Goal: Information Seeking & Learning: Learn about a topic

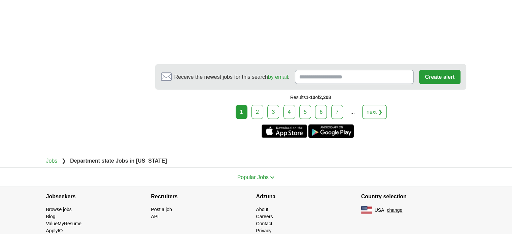
scroll to position [1239, 0]
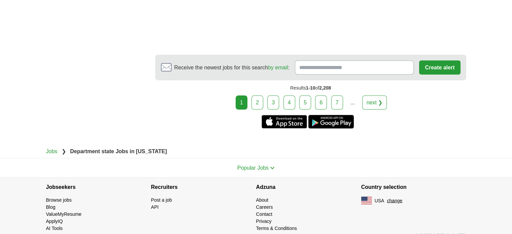
click at [257, 96] on link "2" at bounding box center [258, 102] width 12 height 14
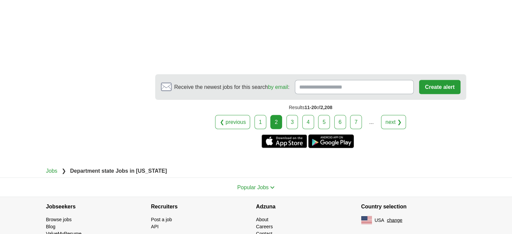
scroll to position [1280, 0]
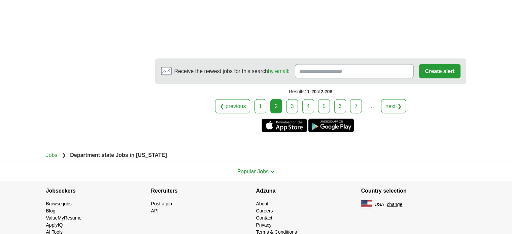
click at [293, 99] on link "3" at bounding box center [293, 106] width 12 height 14
click at [291, 99] on link "3" at bounding box center [293, 106] width 12 height 14
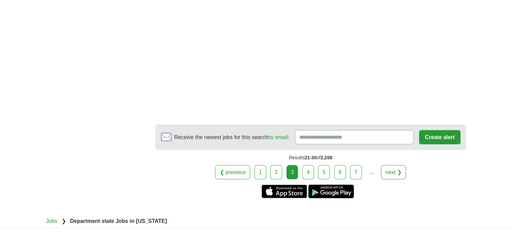
scroll to position [1212, 0]
